Goal: Navigation & Orientation: Find specific page/section

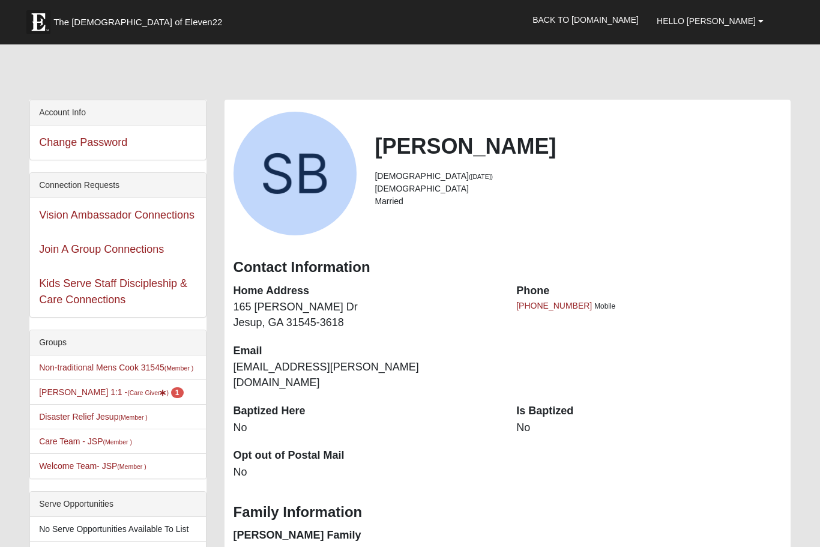
click at [111, 20] on span "The [DEMOGRAPHIC_DATA] of Eleven22" at bounding box center [137, 22] width 169 height 12
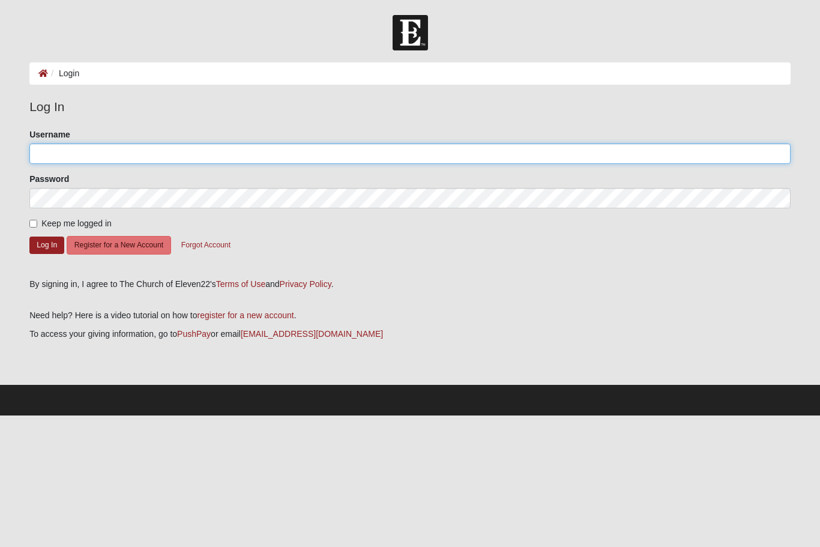
click at [89, 146] on input "Username" at bounding box center [409, 153] width 761 height 20
type input "Bridges.samuel@gmail.com"
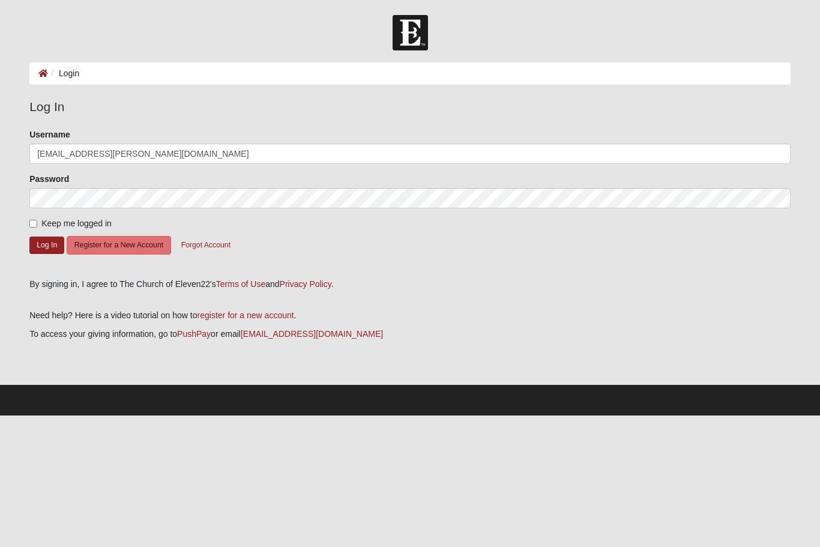
click at [47, 244] on button "Log In" at bounding box center [46, 244] width 35 height 17
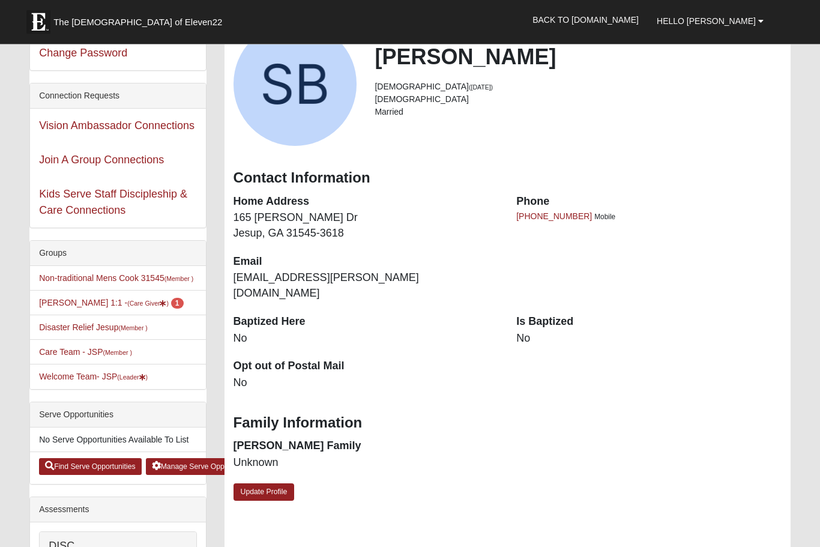
scroll to position [89, 0]
click at [118, 197] on link "Kids Serve Staff Discipleship & Care Connections" at bounding box center [113, 202] width 148 height 28
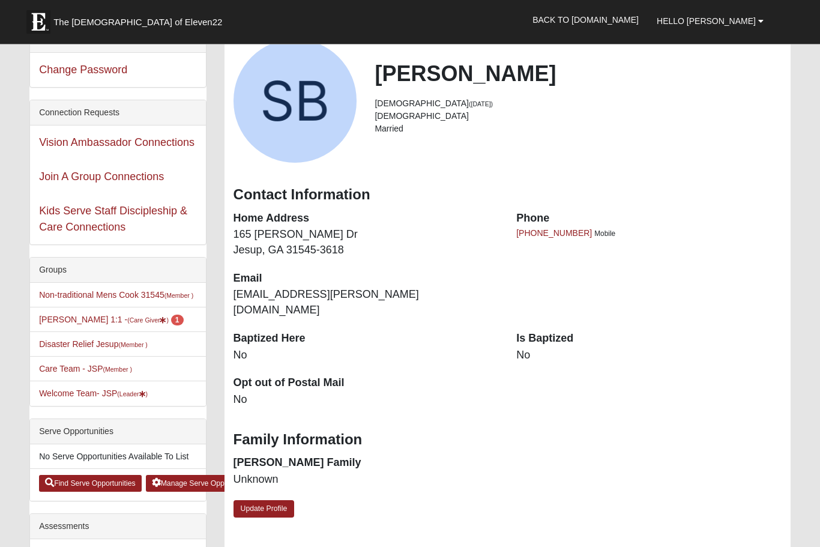
scroll to position [73, 0]
click at [64, 394] on link "Welcome Team- JSP (Leader )" at bounding box center [93, 393] width 109 height 10
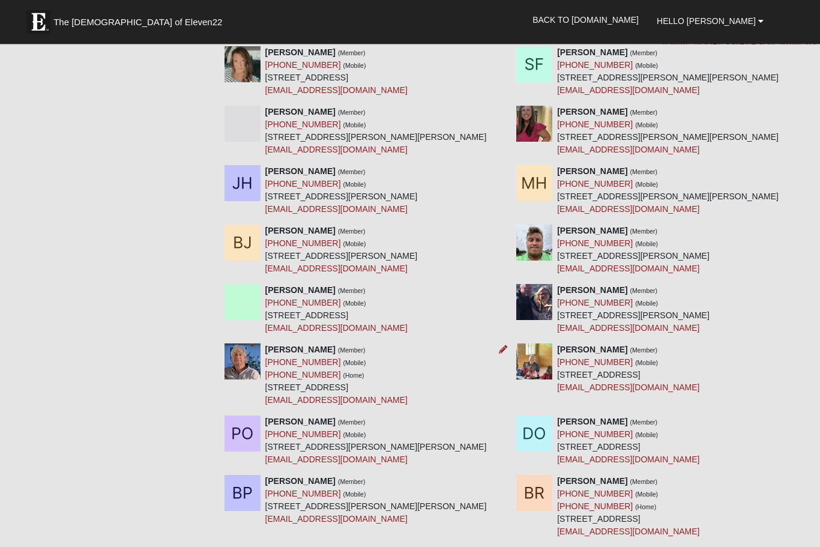
scroll to position [827, 0]
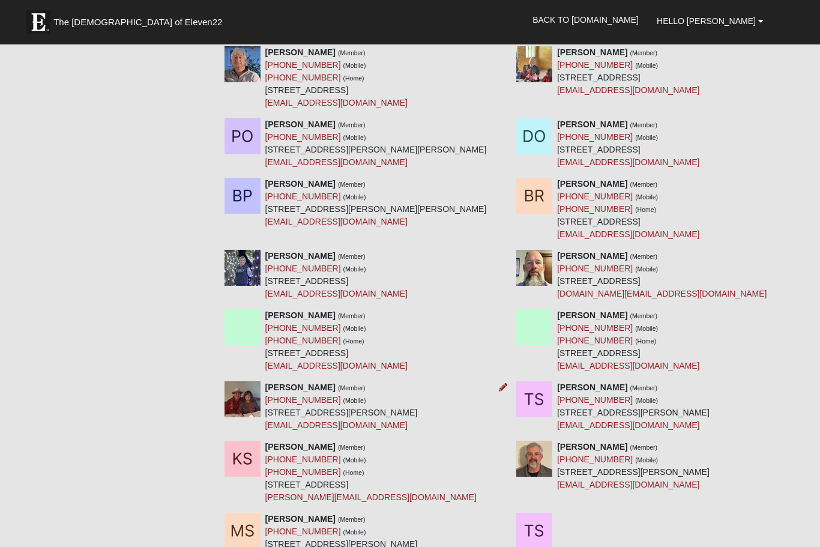
click at [429, 381] on div "[PERSON_NAME] (Member) [PHONE_NUMBER] (Mobile) [STREET_ADDRESS][PERSON_NAME] [E…" at bounding box center [361, 406] width 292 height 50
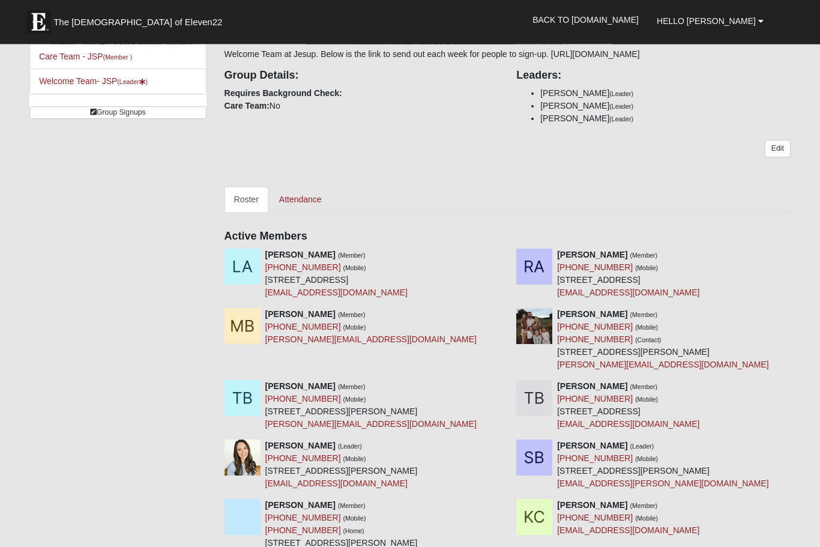
scroll to position [0, 0]
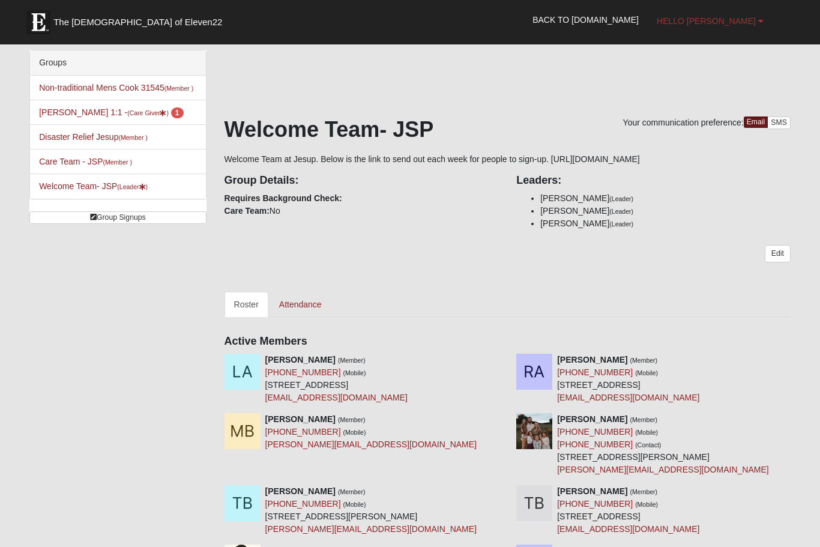
click at [734, 20] on span "Hello [PERSON_NAME]" at bounding box center [706, 21] width 99 height 10
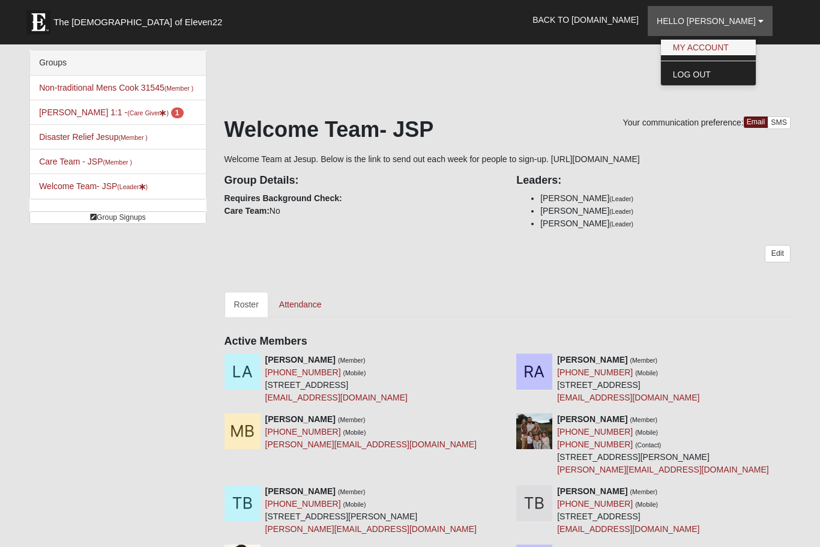
click at [712, 46] on link "My Account" at bounding box center [708, 48] width 95 height 16
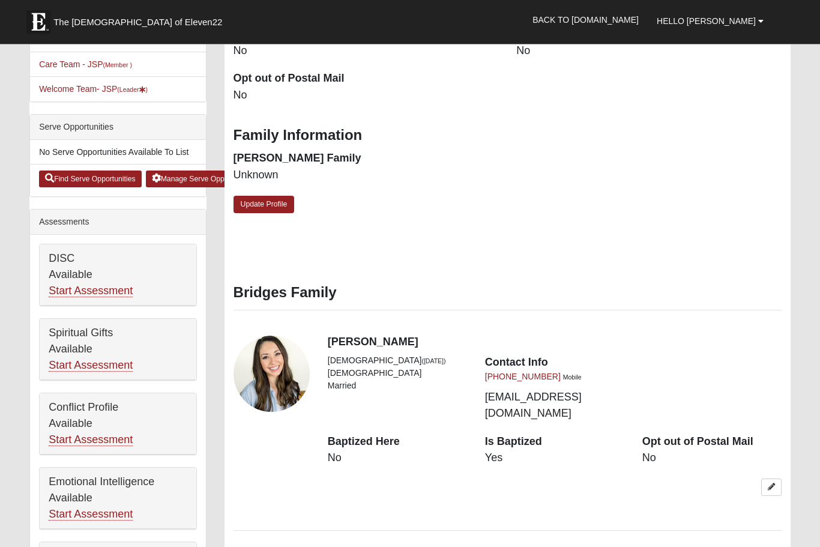
scroll to position [486, 0]
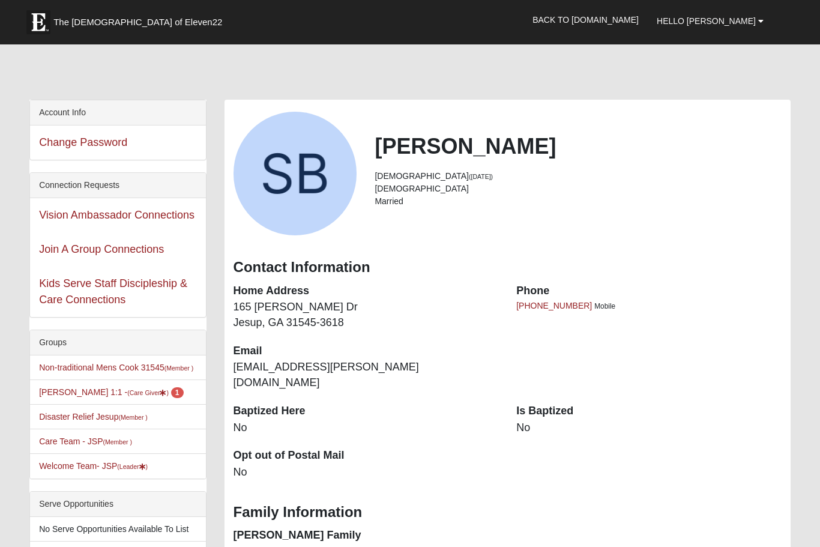
scroll to position [727, 0]
